Goal: Find specific page/section: Find specific page/section

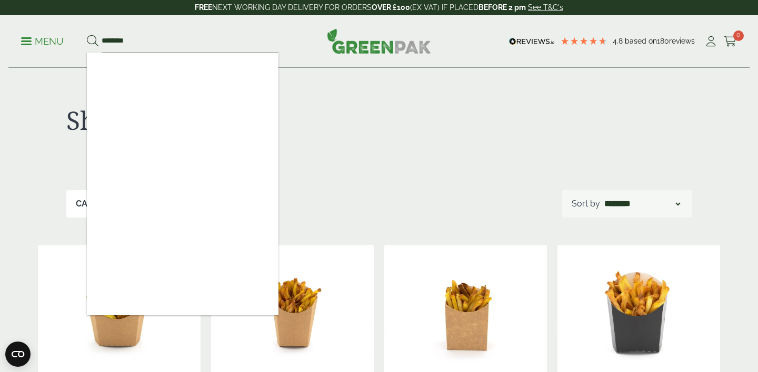
type input "********"
click at [87, 35] on button at bounding box center [93, 42] width 12 height 14
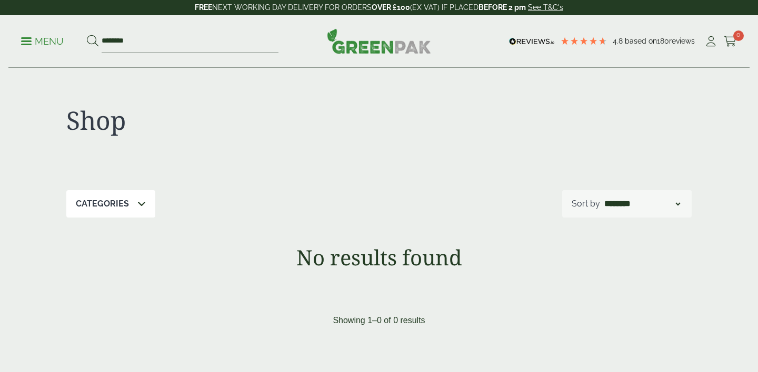
click at [44, 44] on p "Menu" at bounding box center [42, 41] width 43 height 13
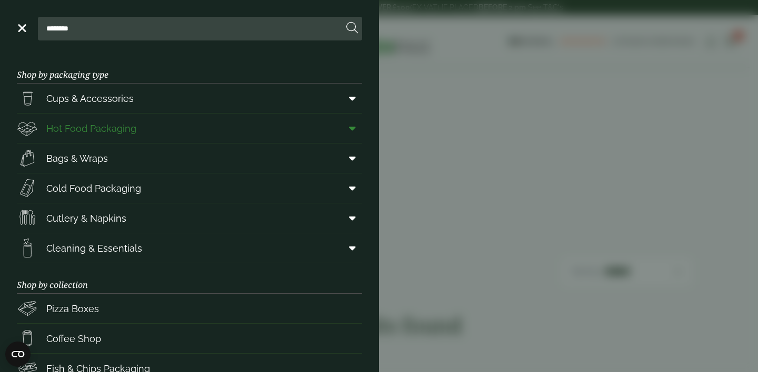
click at [350, 130] on icon at bounding box center [352, 128] width 7 height 11
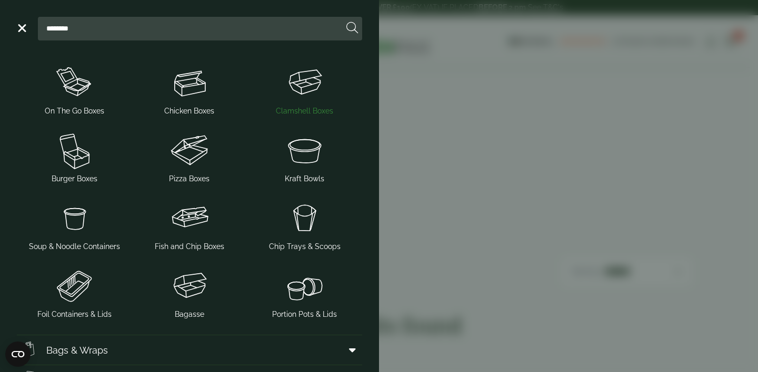
scroll to position [178, 0]
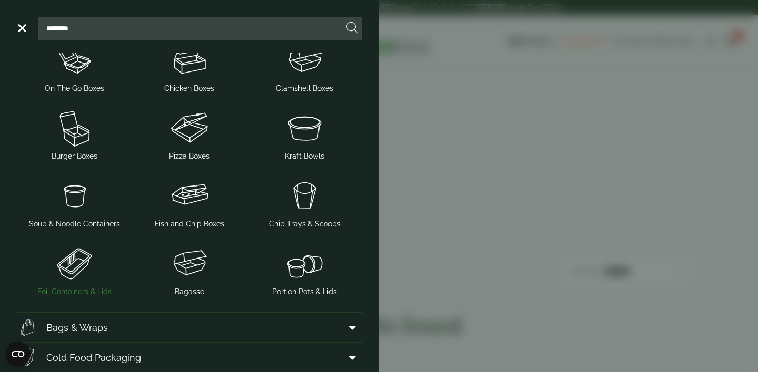
click at [67, 274] on img at bounding box center [74, 264] width 107 height 42
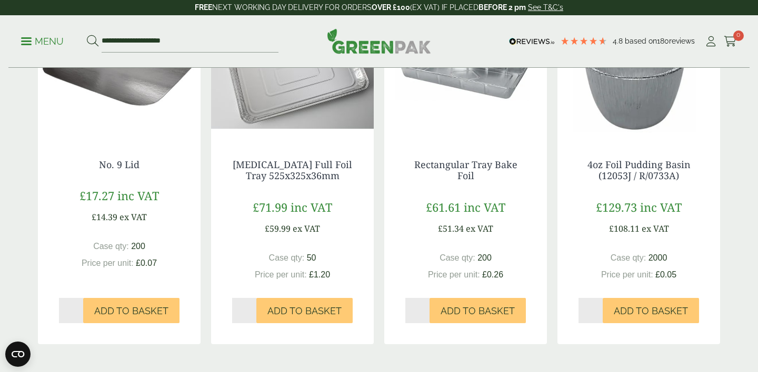
scroll to position [953, 0]
